Goal: Task Accomplishment & Management: Complete application form

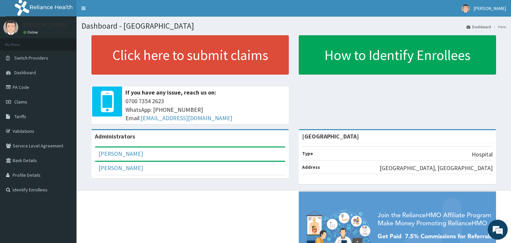
click at [292, 139] on div "Administrators Kingsley Ezenma Full Name Kingsley Ezenma Email Address kezenma@…" at bounding box center [189, 157] width 207 height 56
click at [31, 72] on span "Dashboard" at bounding box center [25, 72] width 22 height 6
click at [30, 100] on link "Claims" at bounding box center [38, 101] width 76 height 15
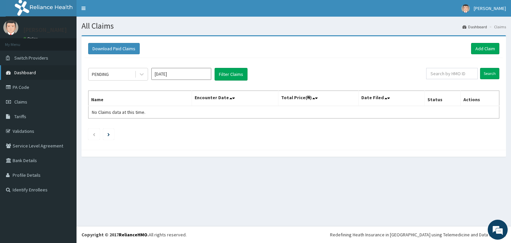
click at [40, 74] on link "Dashboard" at bounding box center [38, 72] width 76 height 15
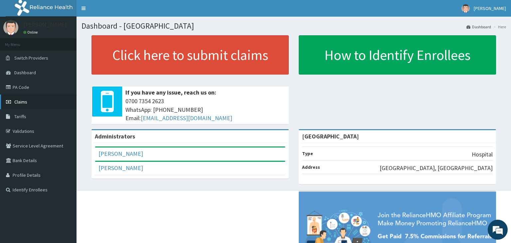
click at [30, 101] on link "Claims" at bounding box center [38, 101] width 76 height 15
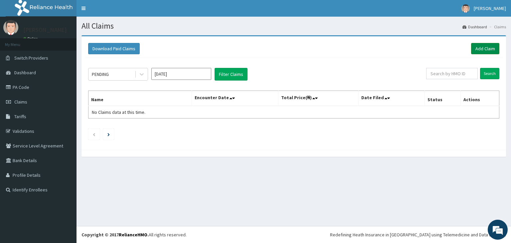
click at [487, 49] on link "Add Claim" at bounding box center [485, 48] width 28 height 11
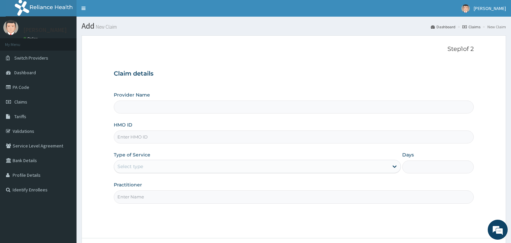
type input "Orient Hospital"
click at [31, 128] on link "Validations" at bounding box center [38, 131] width 76 height 15
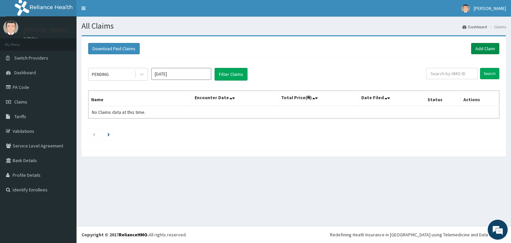
click at [485, 49] on link "Add Claim" at bounding box center [485, 48] width 28 height 11
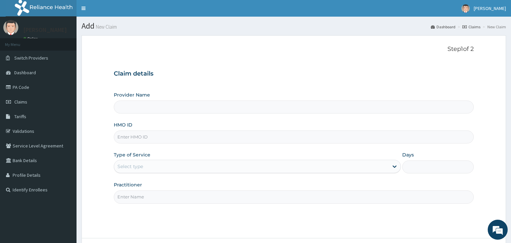
type input "[GEOGRAPHIC_DATA]"
click at [154, 135] on input "HMO ID" at bounding box center [294, 136] width 360 height 13
type input "LTR/10325/A"
click at [393, 166] on icon at bounding box center [394, 167] width 4 height 2
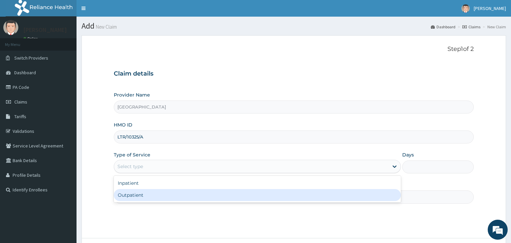
click at [140, 199] on div "Outpatient" at bounding box center [257, 195] width 287 height 12
type input "1"
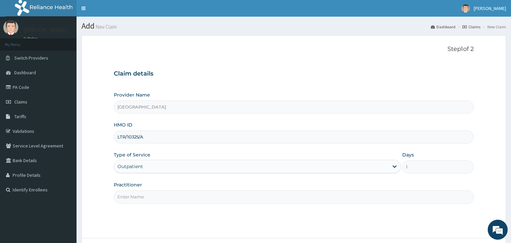
click at [155, 192] on input "Practitioner" at bounding box center [294, 196] width 360 height 13
type input "[PERSON_NAME]"
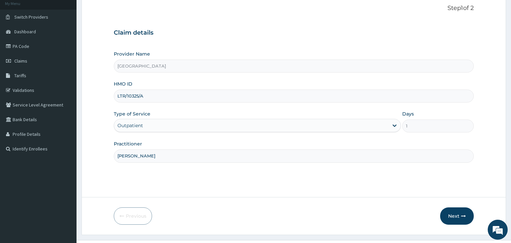
scroll to position [53, 0]
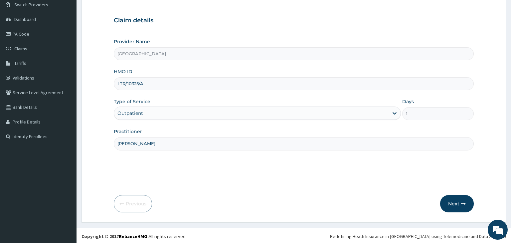
click at [454, 203] on button "Next" at bounding box center [457, 203] width 34 height 17
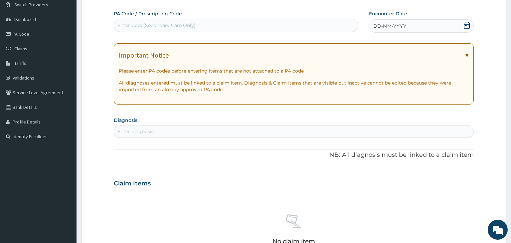
click at [155, 133] on div "Enter diagnosis" at bounding box center [293, 131] width 359 height 11
click at [466, 24] on icon at bounding box center [466, 25] width 7 height 7
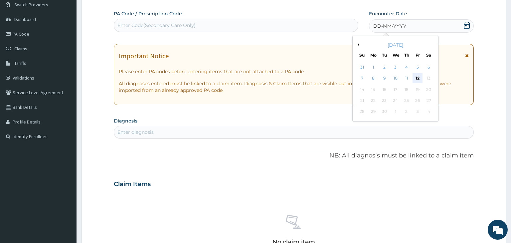
click at [417, 79] on div "12" at bounding box center [417, 78] width 10 height 10
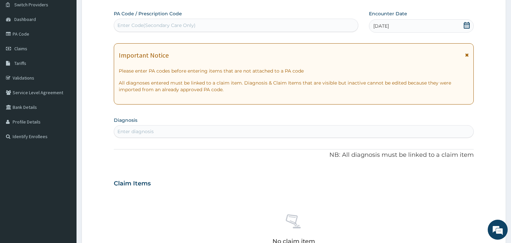
click at [176, 133] on div "Enter diagnosis" at bounding box center [293, 131] width 359 height 11
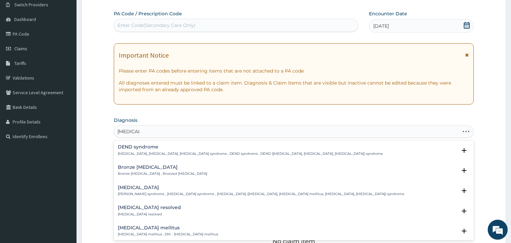
type input "[MEDICAL_DATA] m"
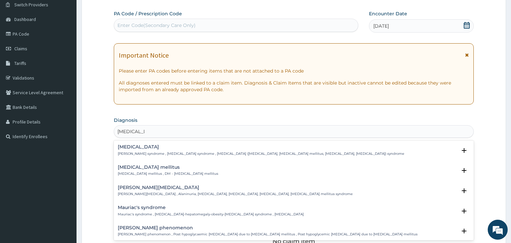
click at [153, 168] on h4 "[MEDICAL_DATA] mellitus" at bounding box center [168, 167] width 100 height 5
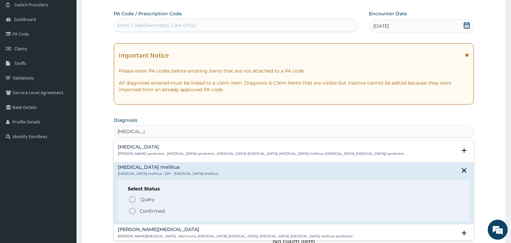
click at [133, 212] on icon "status option filled" at bounding box center [132, 211] width 8 height 8
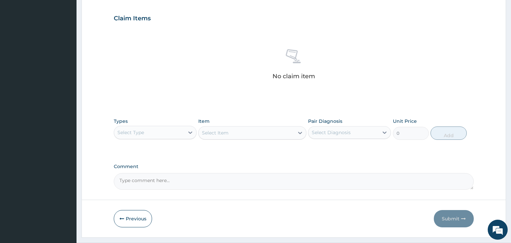
scroll to position [236, 0]
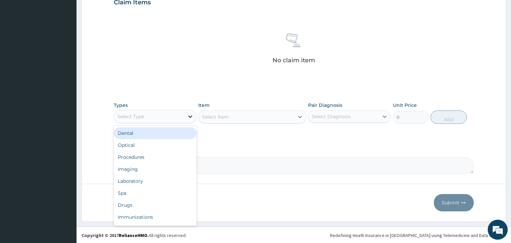
click at [189, 116] on icon at bounding box center [190, 116] width 4 height 2
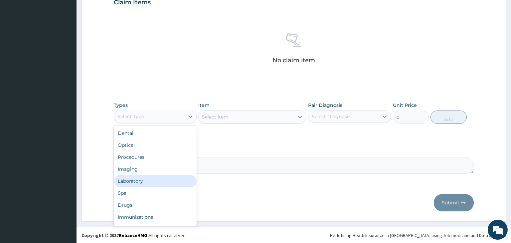
click at [133, 180] on div "Laboratory" at bounding box center [155, 181] width 83 height 12
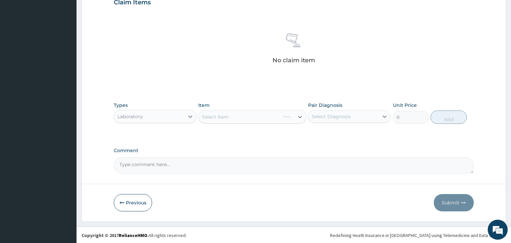
click at [299, 116] on div "Select Item" at bounding box center [252, 116] width 108 height 13
click at [299, 116] on icon at bounding box center [300, 117] width 4 height 2
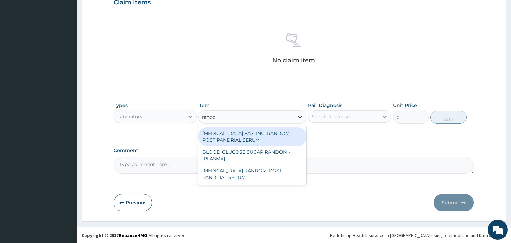
type input "random"
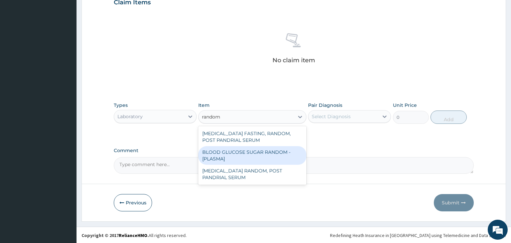
click at [237, 152] on div "BLOOD GLUCOSE SUGAR RANDOM - [PLASMA]" at bounding box center [252, 155] width 108 height 19
type input "1875"
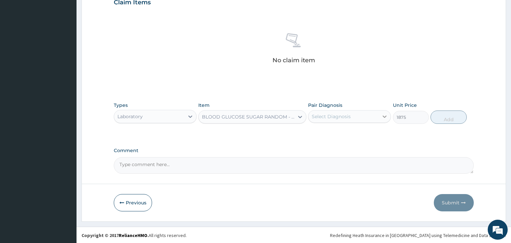
click at [383, 115] on icon at bounding box center [384, 116] width 7 height 7
click at [314, 133] on input "checkbox" at bounding box center [314, 133] width 4 height 4
checkbox input "true"
click at [451, 120] on button "Add" at bounding box center [448, 116] width 36 height 13
type input "0"
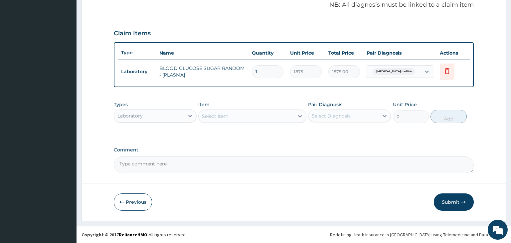
scroll to position [204, 0]
click at [190, 115] on icon at bounding box center [190, 116] width 7 height 7
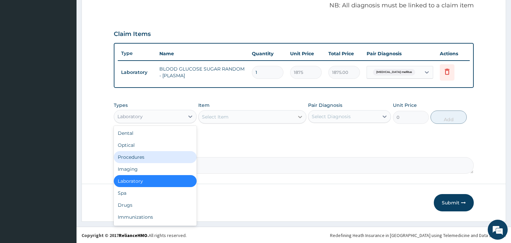
click at [300, 116] on icon at bounding box center [300, 117] width 4 height 2
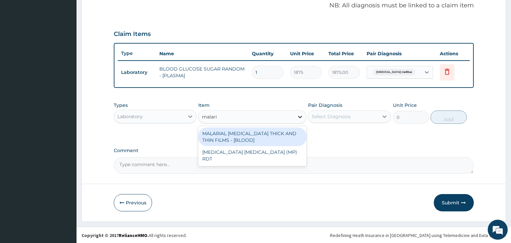
type input "[MEDICAL_DATA]"
click at [257, 136] on div "MALARIAL [MEDICAL_DATA] THICK AND THIN FILMS - [BLOOD]" at bounding box center [252, 136] width 108 height 19
type input "2187.5"
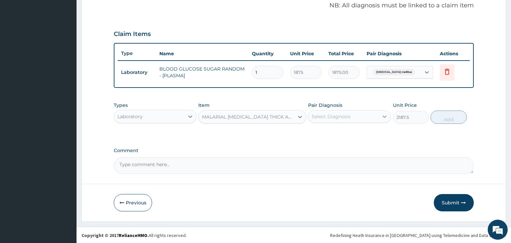
click at [384, 115] on icon at bounding box center [384, 116] width 7 height 7
type input "p"
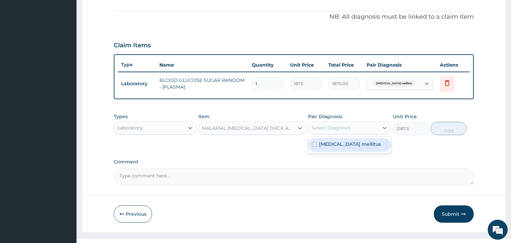
scroll to position [193, 0]
click at [300, 128] on icon at bounding box center [300, 128] width 4 height 2
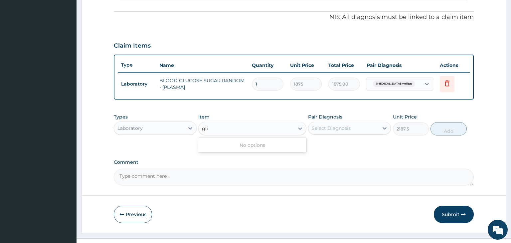
scroll to position [0, 0]
type input "gli"
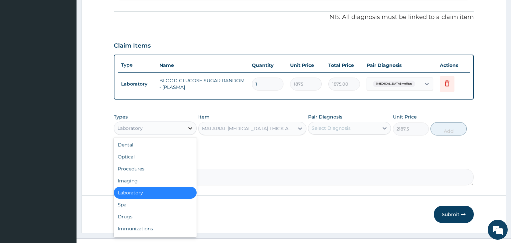
click at [189, 128] on icon at bounding box center [190, 128] width 4 height 2
click at [274, 151] on div "PA Code / Prescription Code Enter Code(Secondary Care Only) Encounter Date [DAT…" at bounding box center [294, 28] width 360 height 314
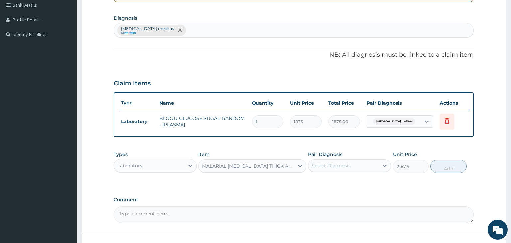
scroll to position [156, 0]
click at [189, 165] on icon at bounding box center [190, 165] width 4 height 2
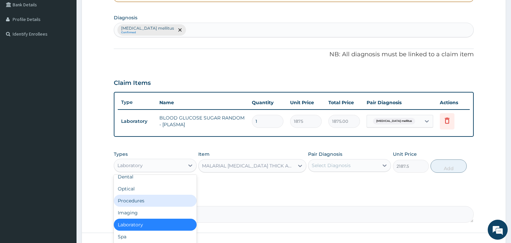
scroll to position [23, 0]
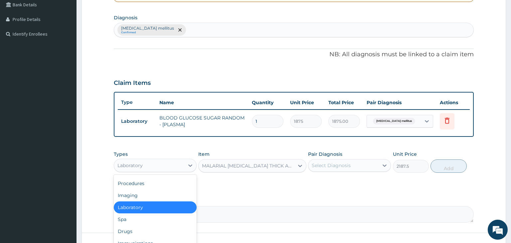
click at [147, 207] on div "Laboratory" at bounding box center [155, 207] width 83 height 12
type input "0"
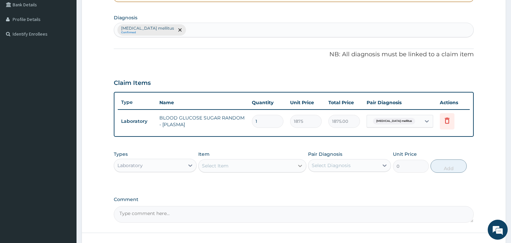
click at [299, 165] on icon at bounding box center [299, 165] width 7 height 7
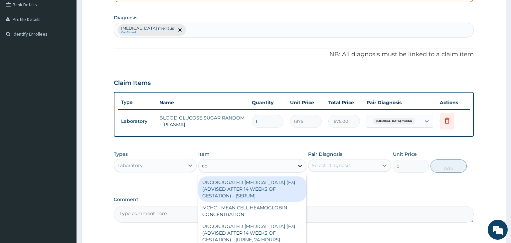
type input "c"
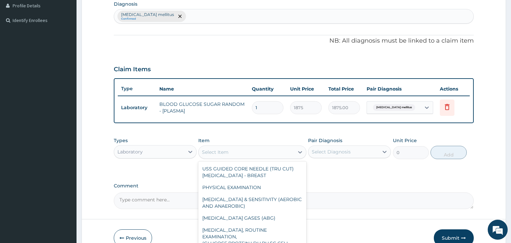
scroll to position [204, 0]
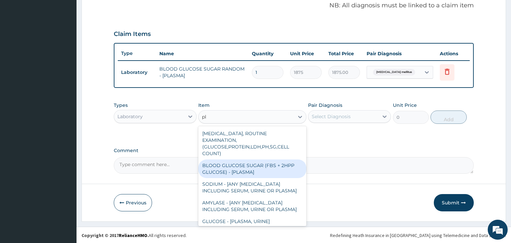
type input "p"
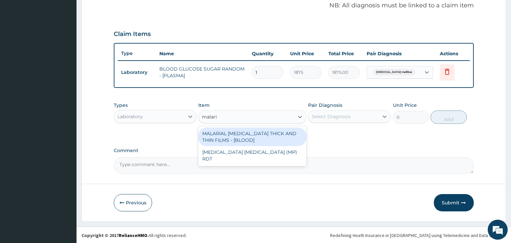
type input "[MEDICAL_DATA]"
click at [234, 139] on div "MALARIAL [MEDICAL_DATA] THICK AND THIN FILMS - [BLOOD]" at bounding box center [252, 136] width 108 height 19
type input "2187.5"
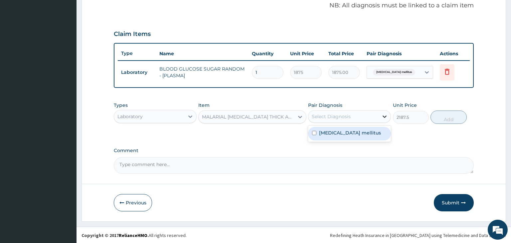
click at [384, 116] on icon at bounding box center [384, 116] width 7 height 7
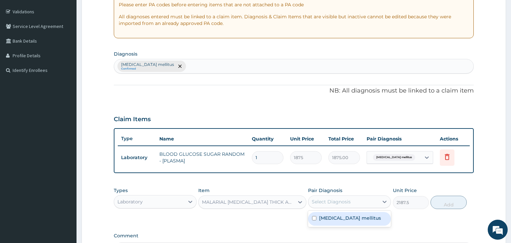
scroll to position [0, 0]
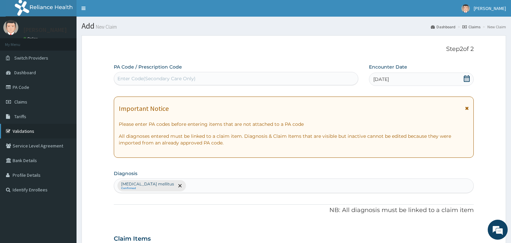
click at [23, 131] on link "Validations" at bounding box center [38, 131] width 76 height 15
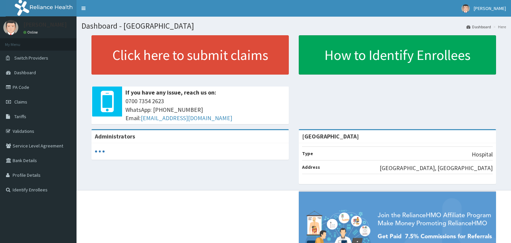
click at [31, 133] on link "Validations" at bounding box center [38, 131] width 76 height 15
